Goal: Task Accomplishment & Management: Use online tool/utility

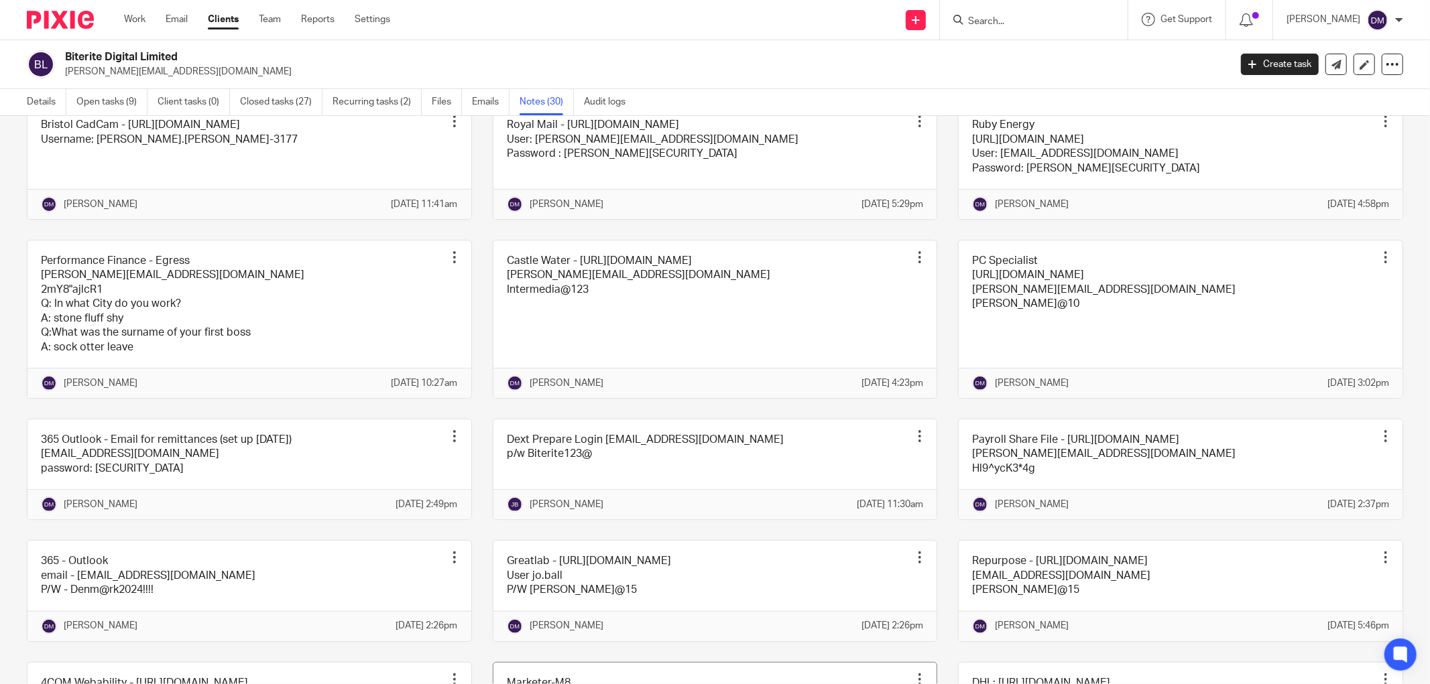
scroll to position [285, 0]
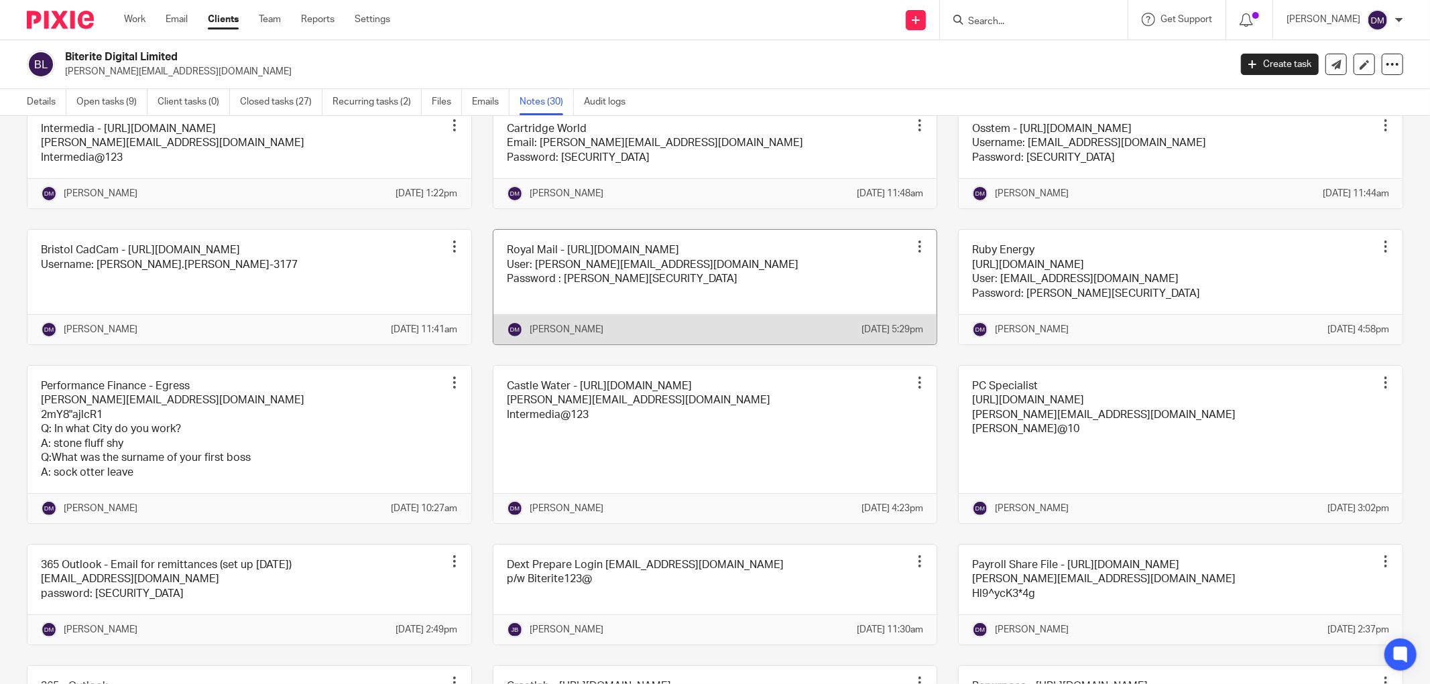
click at [664, 326] on link at bounding box center [715, 287] width 444 height 115
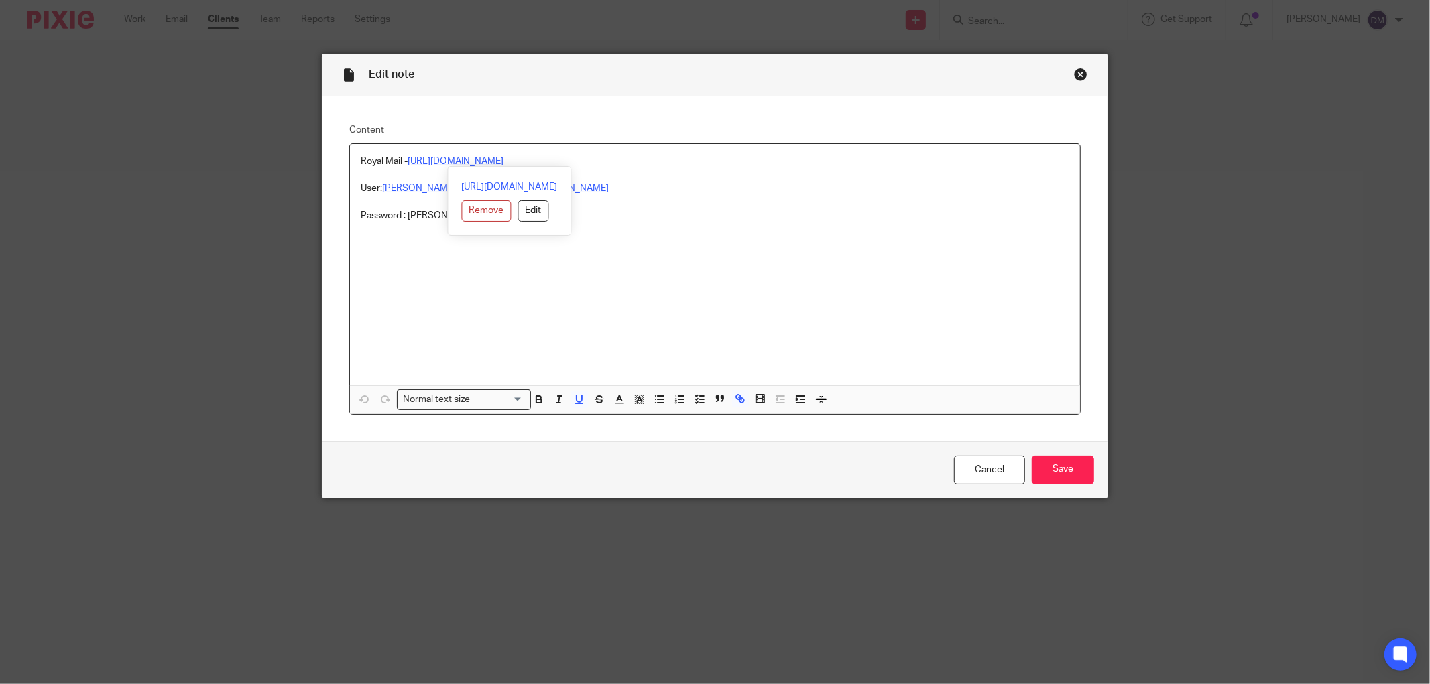
drag, startPoint x: 604, startPoint y: 160, endPoint x: 405, endPoint y: 164, distance: 199.1
click at [405, 164] on p "Royal Mail - https://invoicing.royalmail.com/RMF/Login.aspx" at bounding box center [715, 161] width 709 height 13
copy u "https://invoicing.royalmail.com/RMF/Login.aspx"
click at [1079, 74] on div "Close this dialog window" at bounding box center [1080, 74] width 13 height 13
